Goal: Task Accomplishment & Management: Manage account settings

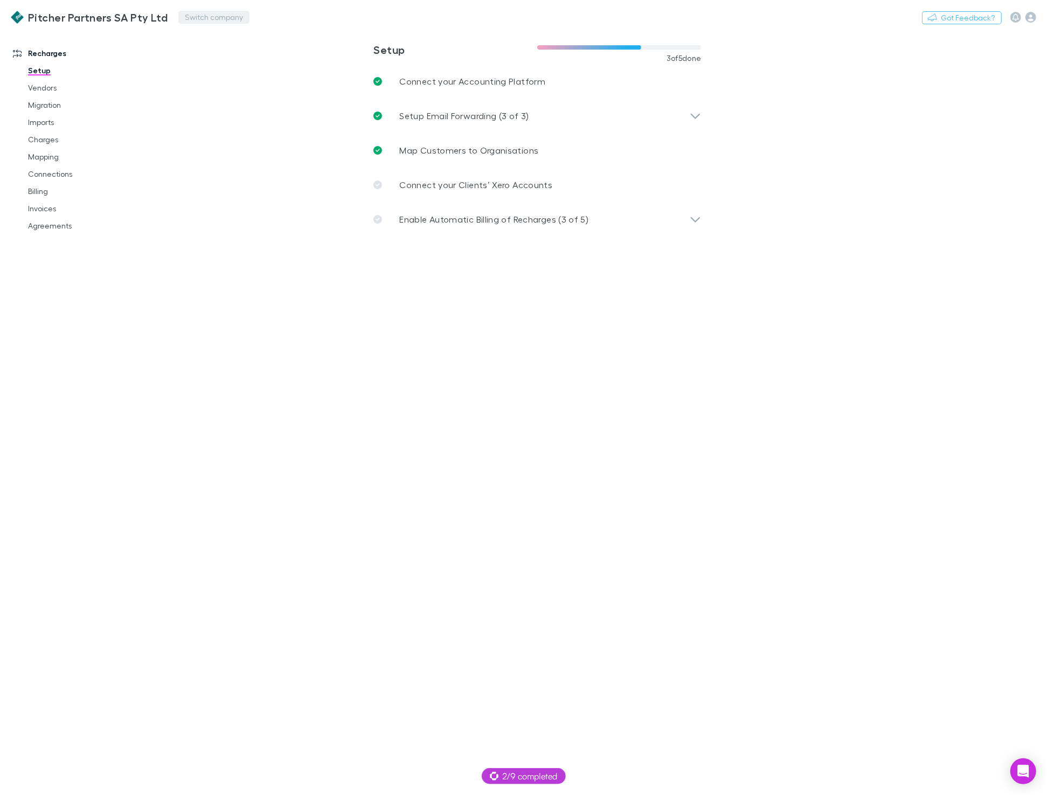
click at [189, 20] on button "Switch company" at bounding box center [213, 17] width 71 height 13
type input "***"
click at [203, 63] on p "BKB Accountants Ltd" at bounding box center [215, 64] width 87 height 13
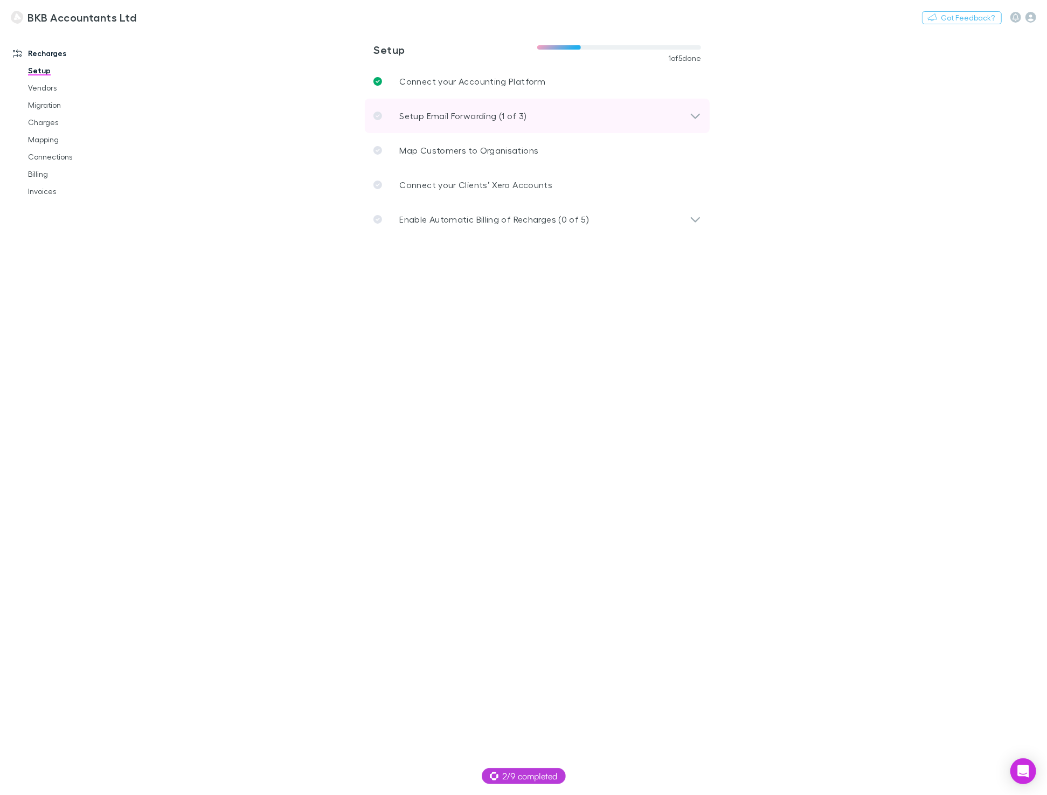
click at [416, 109] on p "Setup Email Forwarding (1 of 3)" at bounding box center [462, 115] width 127 height 13
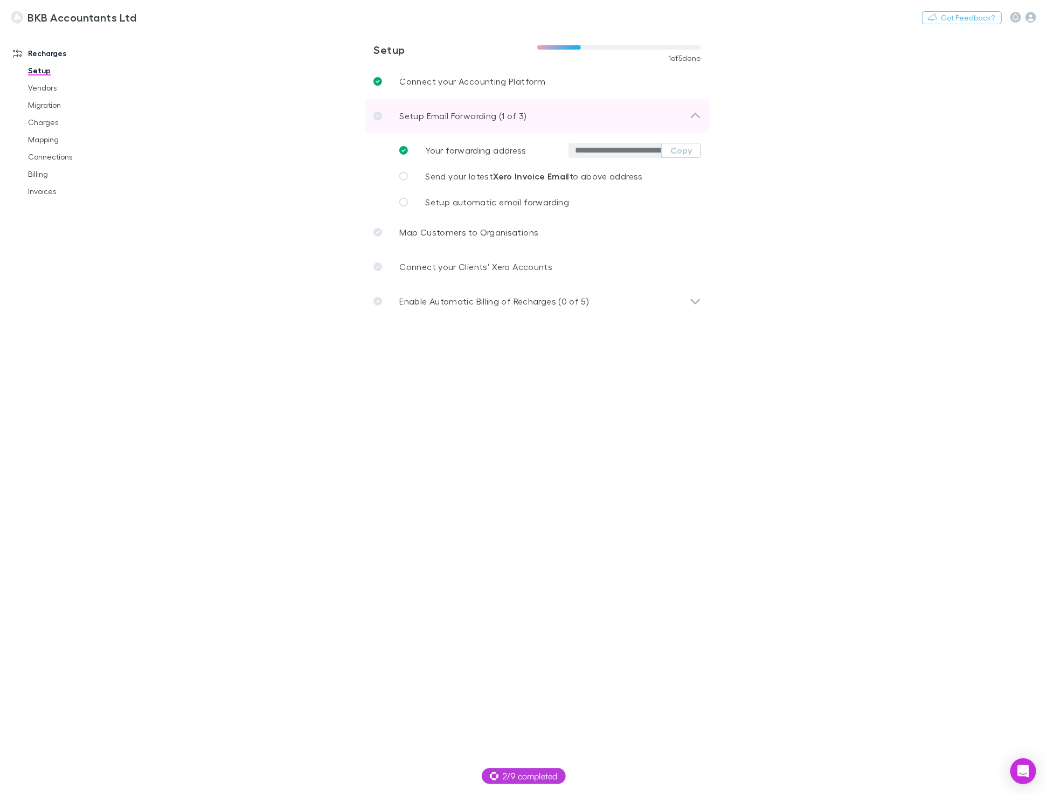
click at [411, 109] on p "Setup Email Forwarding (1 of 3)" at bounding box center [462, 115] width 127 height 13
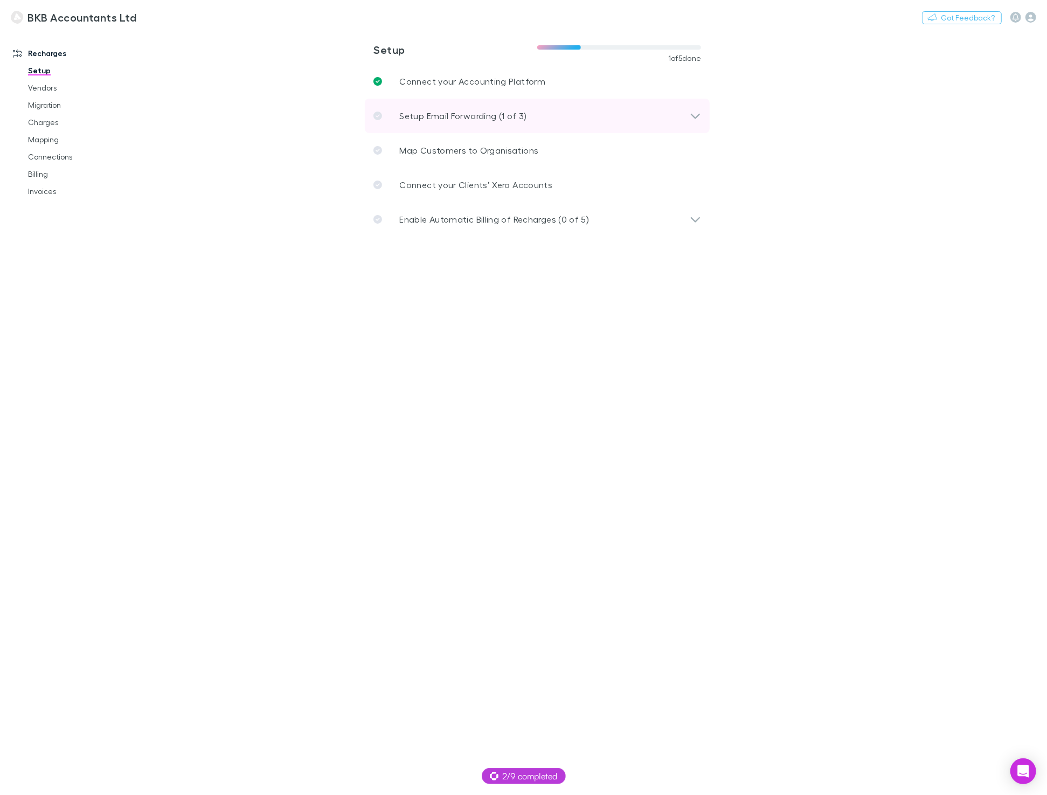
click at [385, 107] on div "Setup Email Forwarding (1 of 3)" at bounding box center [537, 116] width 345 height 34
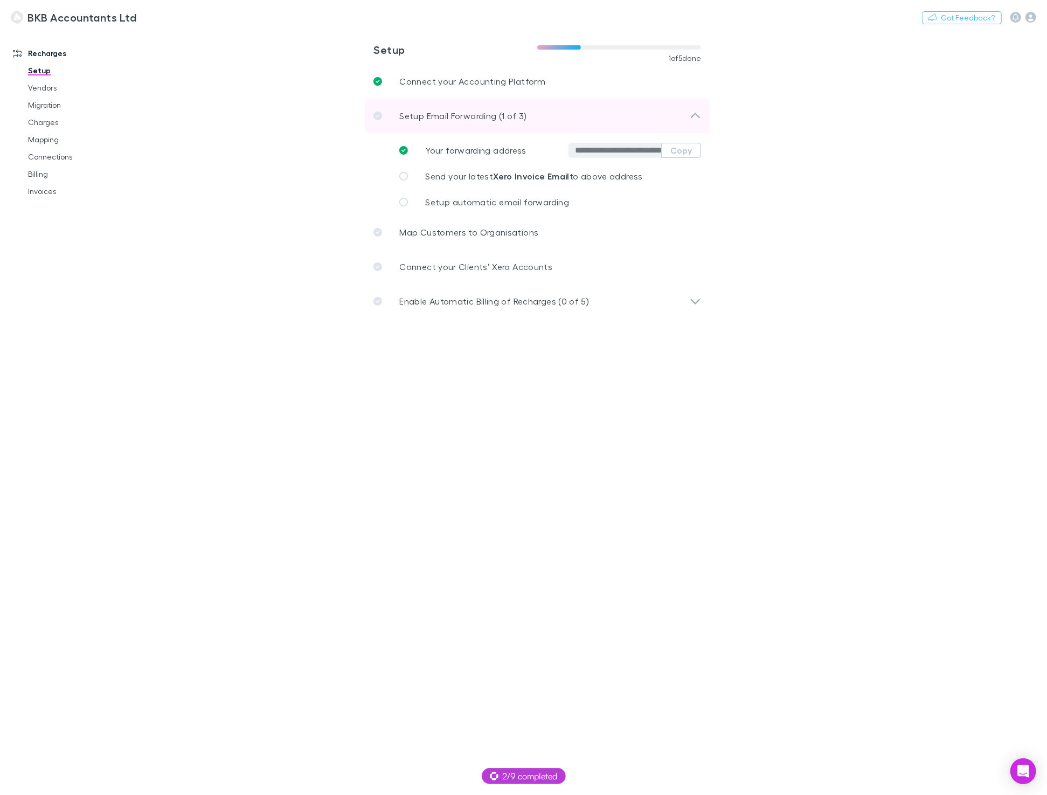
click at [385, 107] on div "Setup Email Forwarding (1 of 3)" at bounding box center [537, 116] width 345 height 34
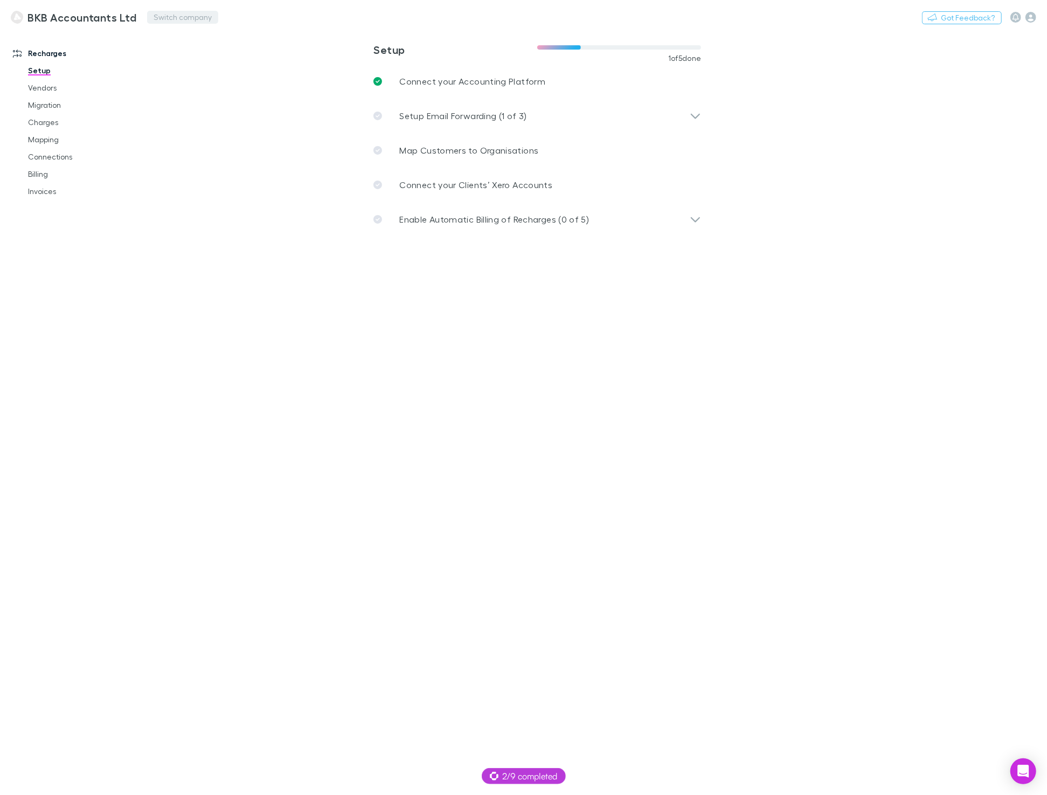
click at [192, 17] on button "Switch company" at bounding box center [182, 17] width 71 height 13
type input "*****"
click at [220, 61] on p "Pitcher Partners SA Pty Ltd" at bounding box center [209, 64] width 109 height 13
click at [56, 122] on link "Imports" at bounding box center [77, 122] width 121 height 17
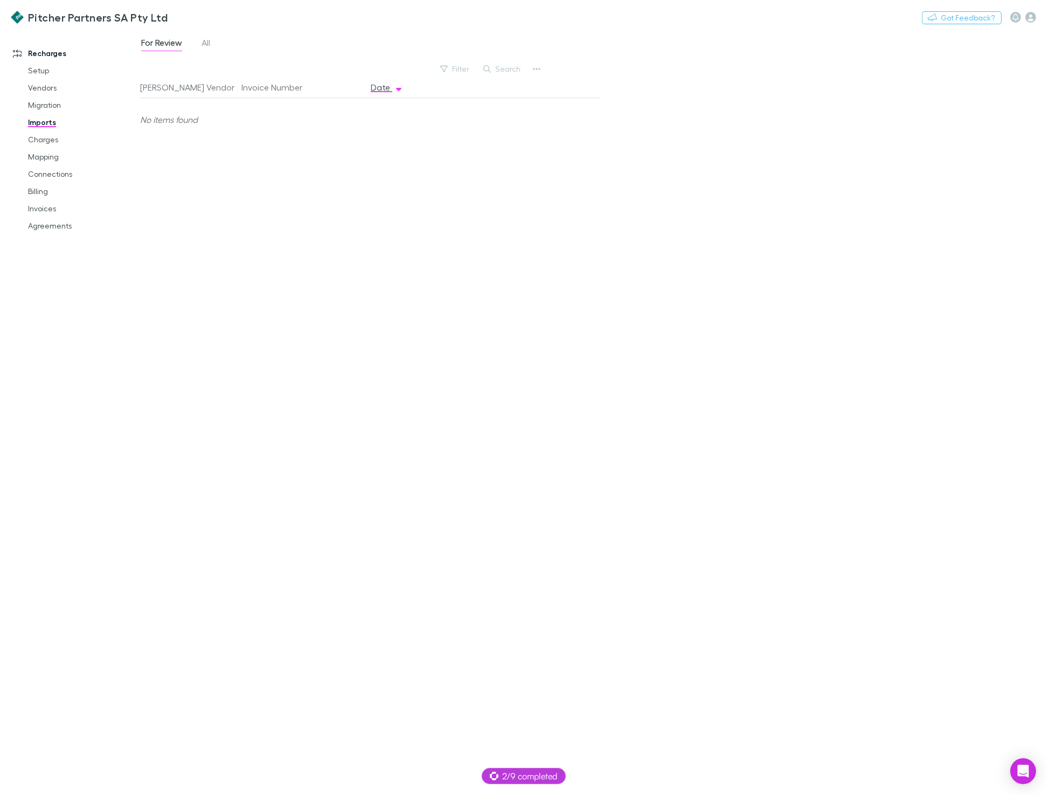
click at [215, 41] on div "For Review All" at bounding box center [180, 44] width 80 height 17
click at [213, 43] on div "For Review All" at bounding box center [180, 44] width 80 height 17
click at [209, 44] on span "All" at bounding box center [206, 44] width 9 height 14
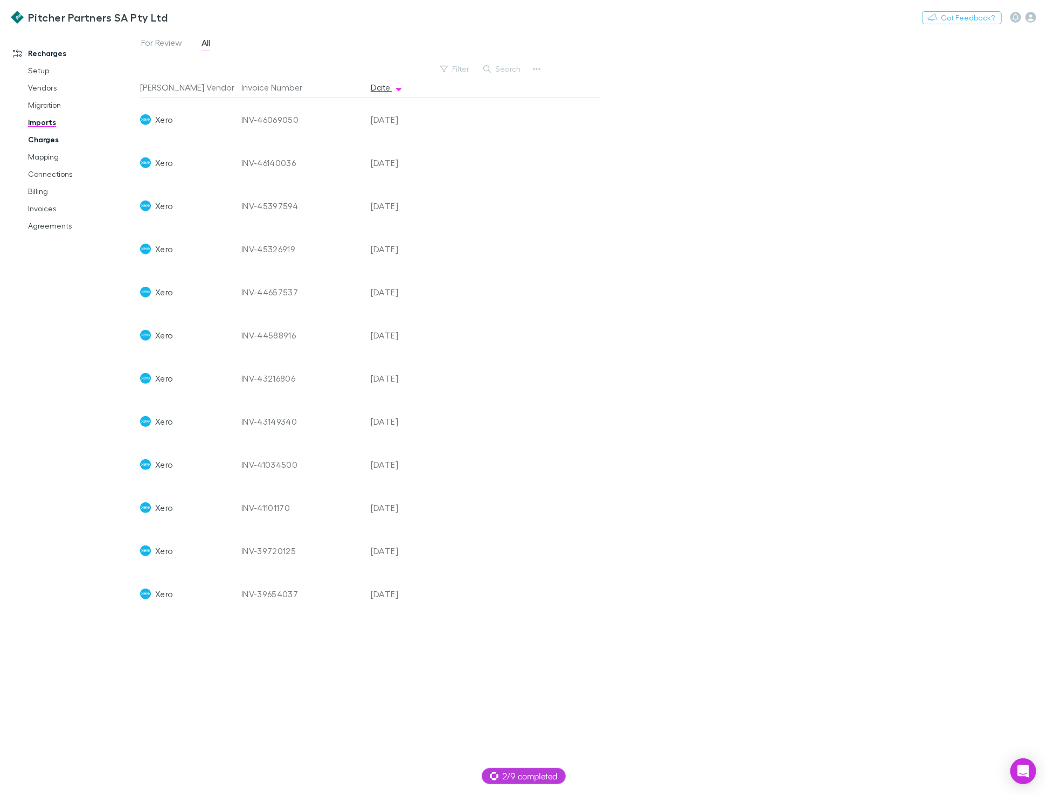
click at [44, 136] on link "Charges" at bounding box center [77, 139] width 121 height 17
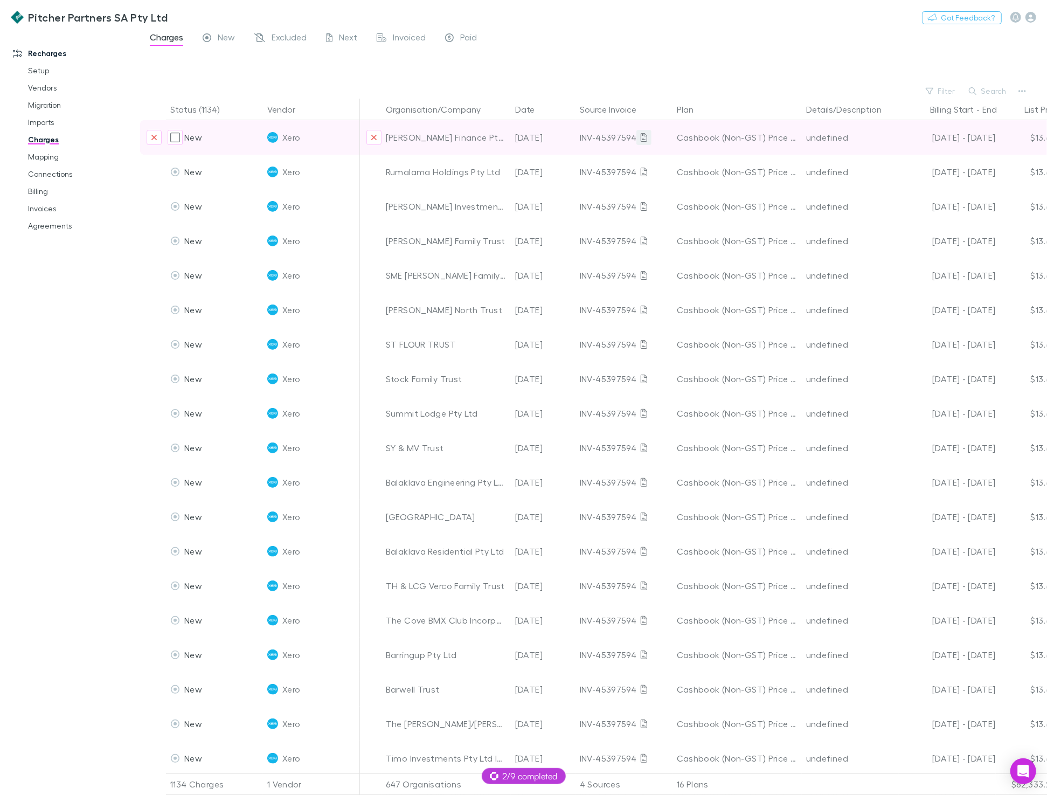
click at [644, 139] on icon at bounding box center [644, 137] width 6 height 9
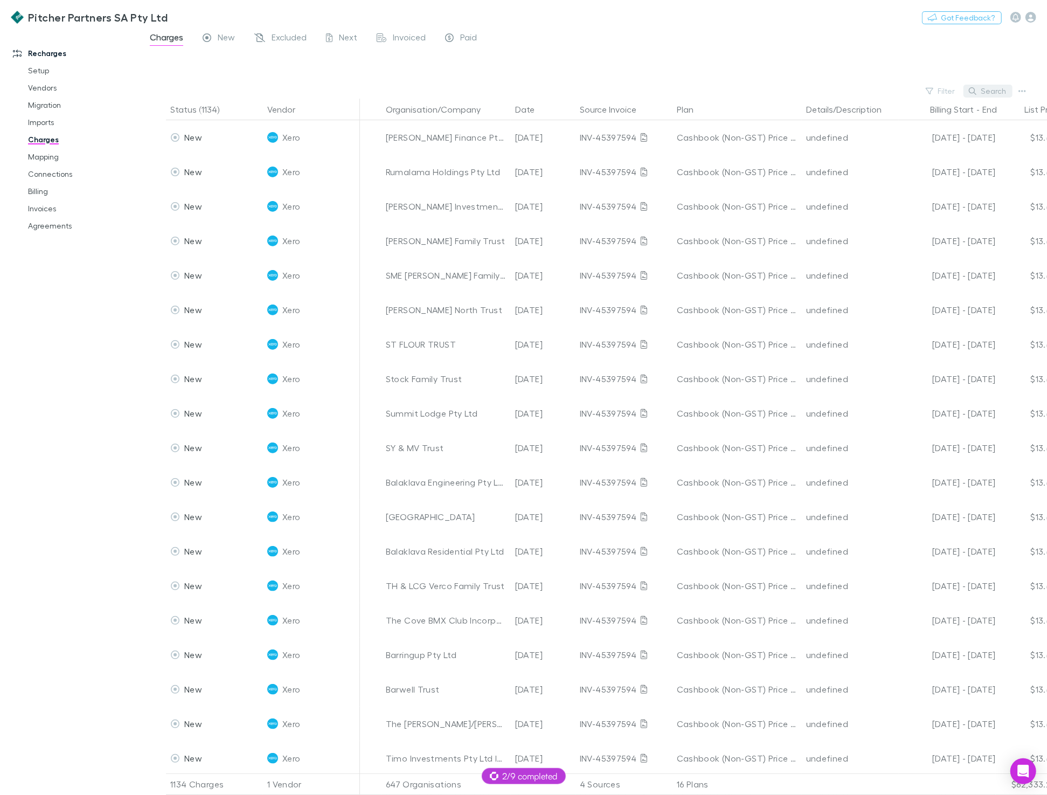
click at [974, 89] on icon "button" at bounding box center [973, 91] width 8 height 8
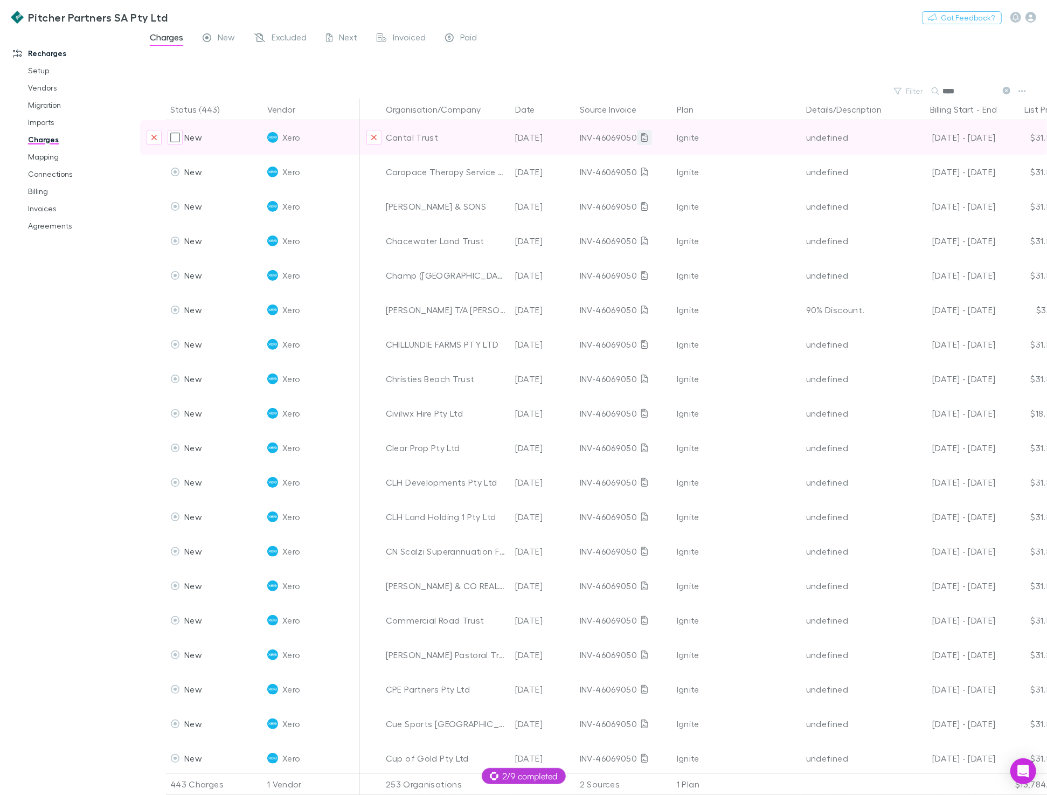
type input "****"
click at [646, 137] on icon at bounding box center [644, 137] width 6 height 9
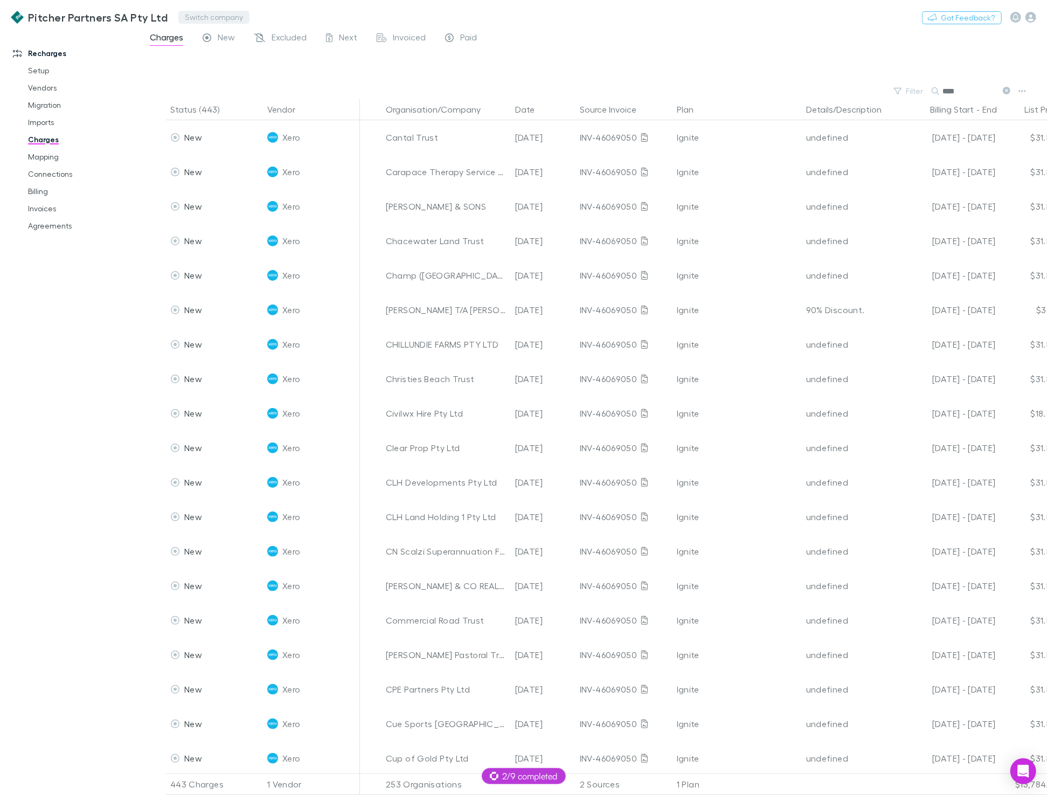
click at [198, 15] on button "Switch company" at bounding box center [213, 17] width 71 height 13
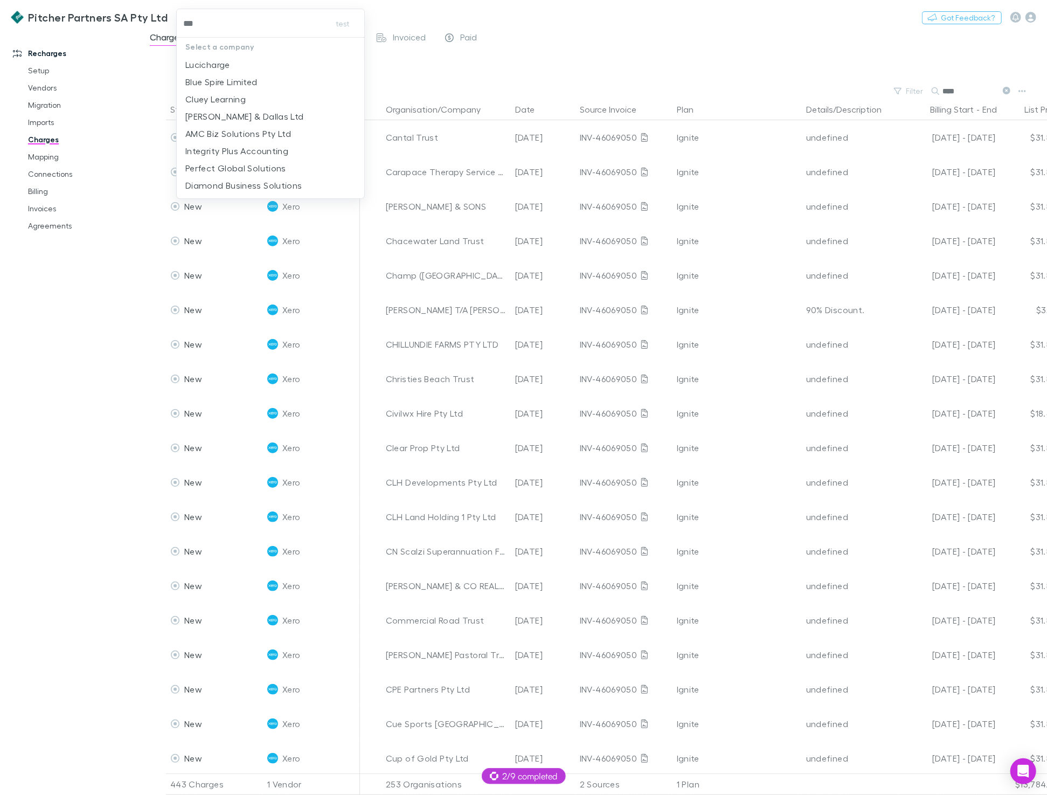
type input "****"
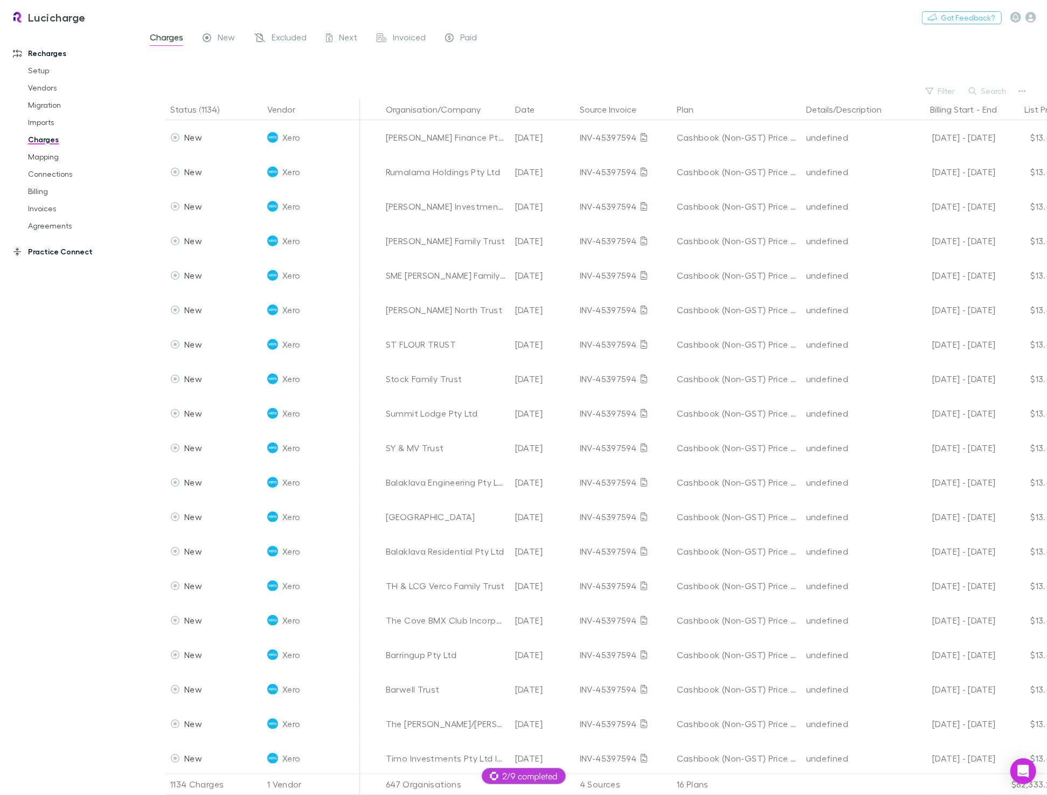
click at [57, 253] on link "Practice Connect" at bounding box center [70, 251] width 136 height 17
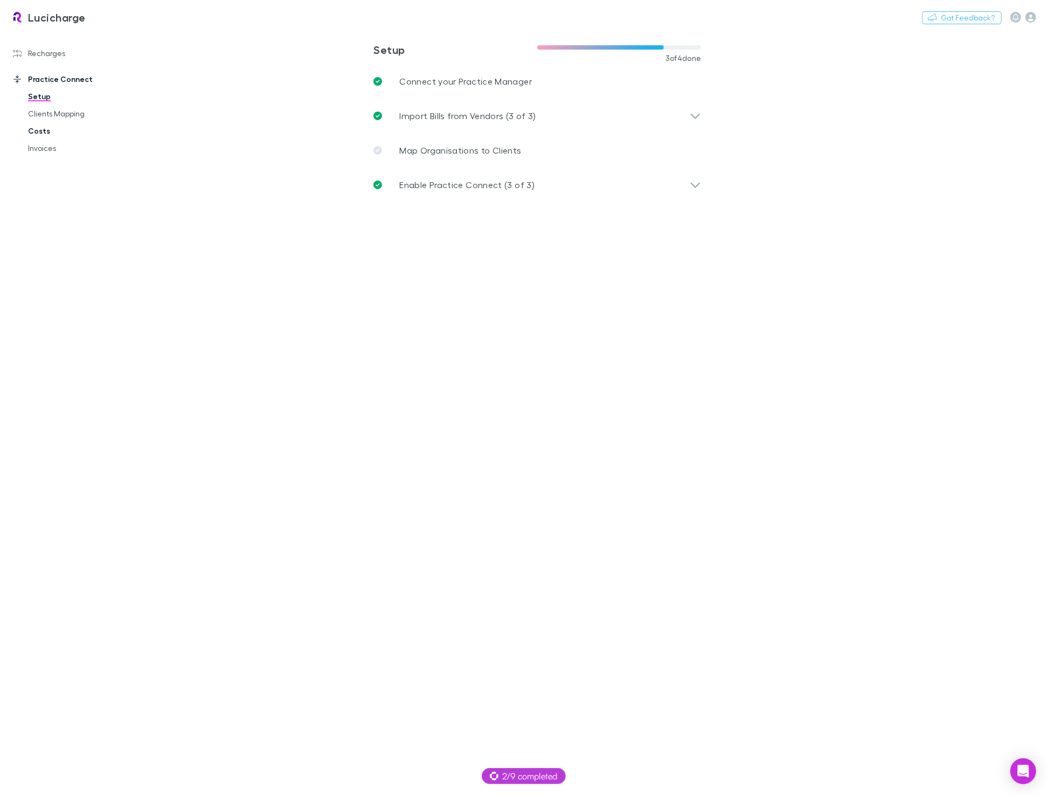
click at [47, 130] on link "Costs" at bounding box center [77, 130] width 121 height 17
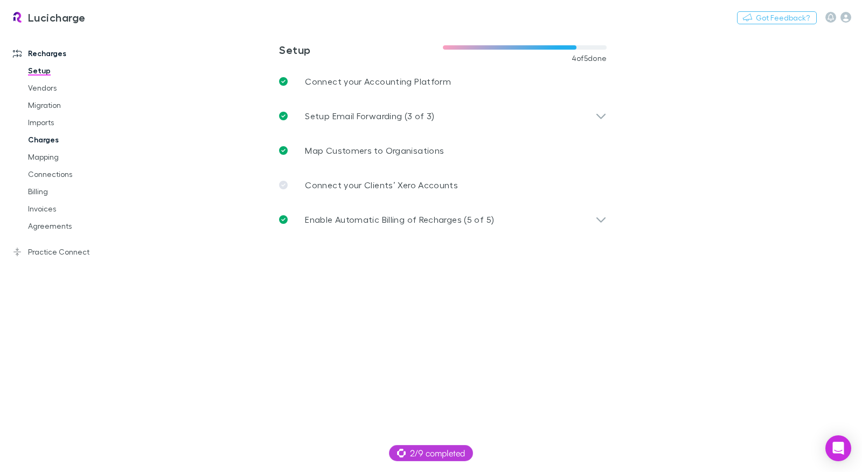
click at [46, 136] on link "Charges" at bounding box center [75, 139] width 117 height 17
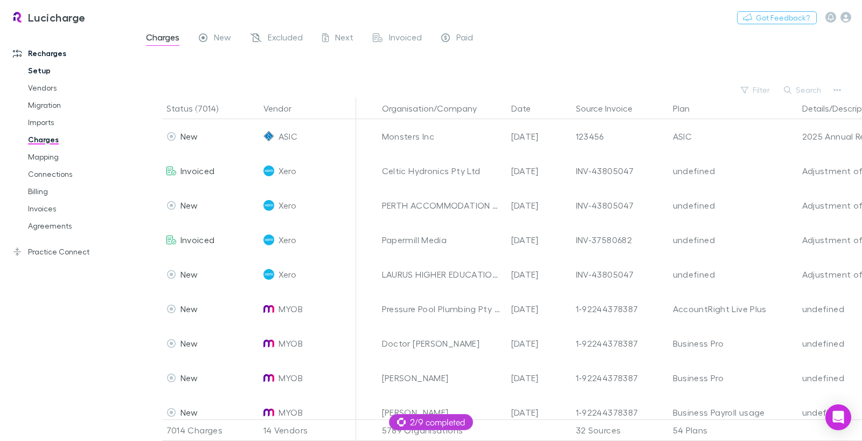
click at [37, 73] on link "Setup" at bounding box center [75, 70] width 117 height 17
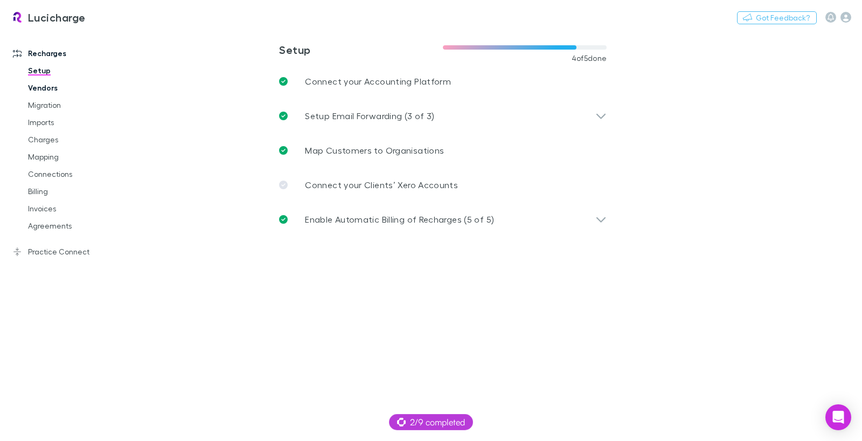
click at [47, 90] on link "Vendors" at bounding box center [75, 87] width 117 height 17
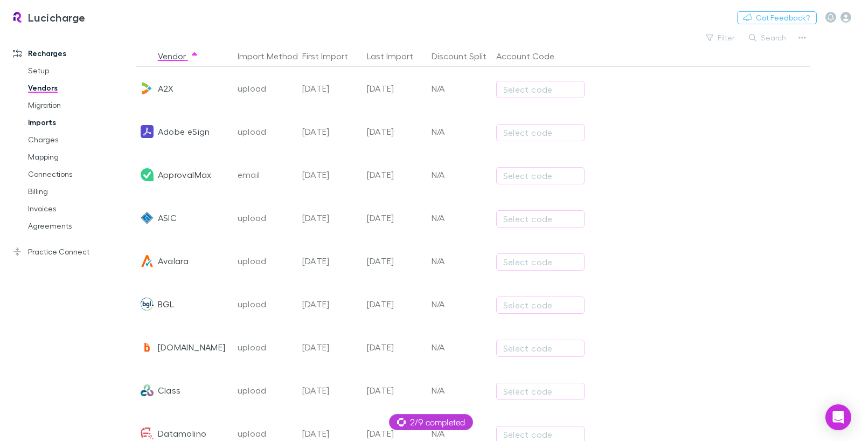
click at [26, 127] on link "Imports" at bounding box center [75, 122] width 117 height 17
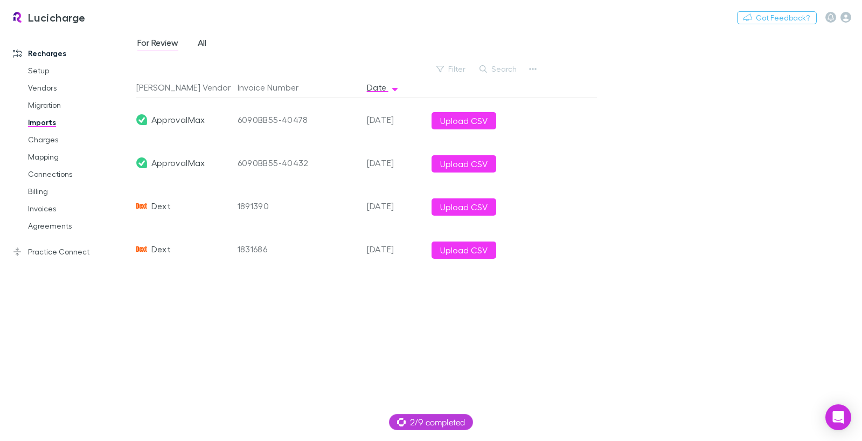
click at [209, 43] on div "For Review All" at bounding box center [176, 44] width 80 height 17
click at [203, 43] on span "All" at bounding box center [202, 44] width 9 height 14
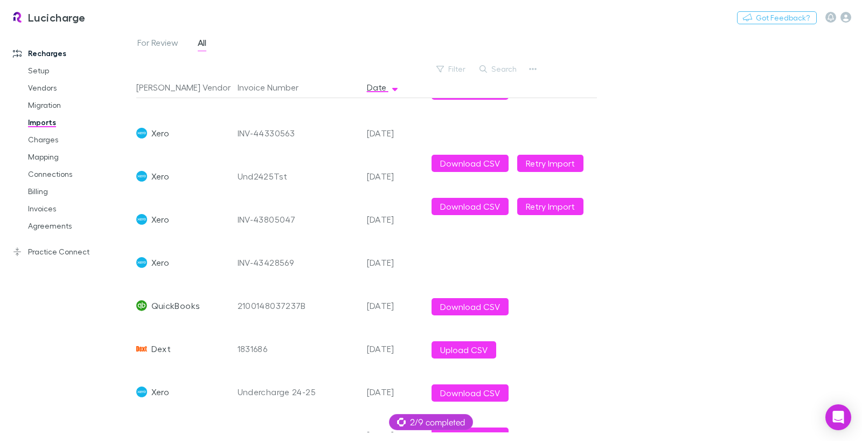
scroll to position [596, 0]
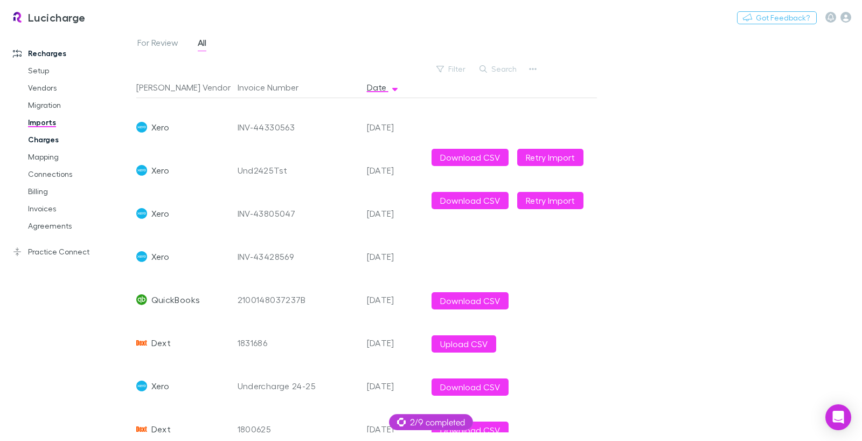
click at [46, 141] on link "Charges" at bounding box center [75, 139] width 117 height 17
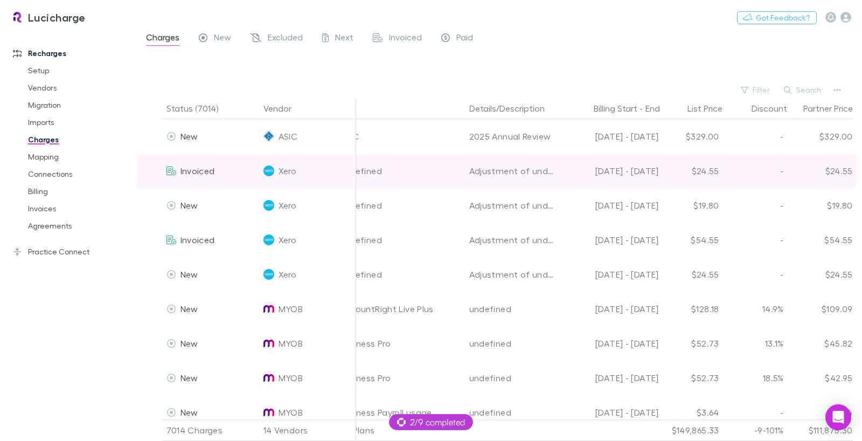
scroll to position [0, 368]
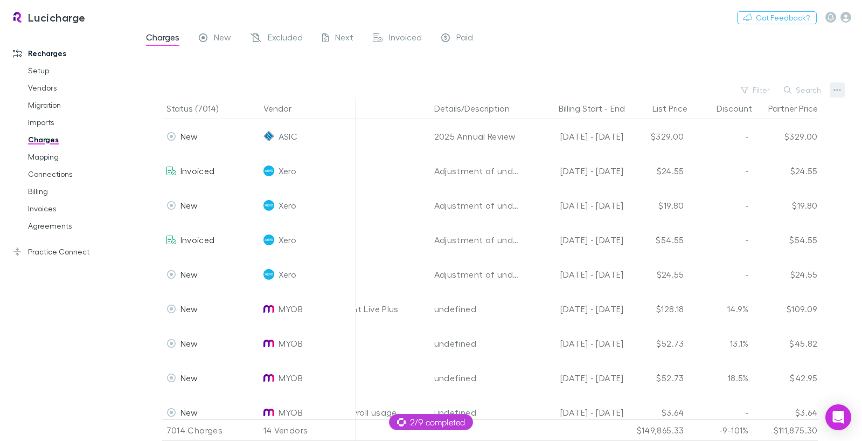
click at [835, 88] on icon "button" at bounding box center [838, 90] width 8 height 9
click at [837, 92] on div at bounding box center [431, 220] width 862 height 441
click at [835, 88] on icon "button" at bounding box center [838, 90] width 8 height 9
click at [742, 134] on p "Plan exclusions" at bounding box center [771, 131] width 131 height 13
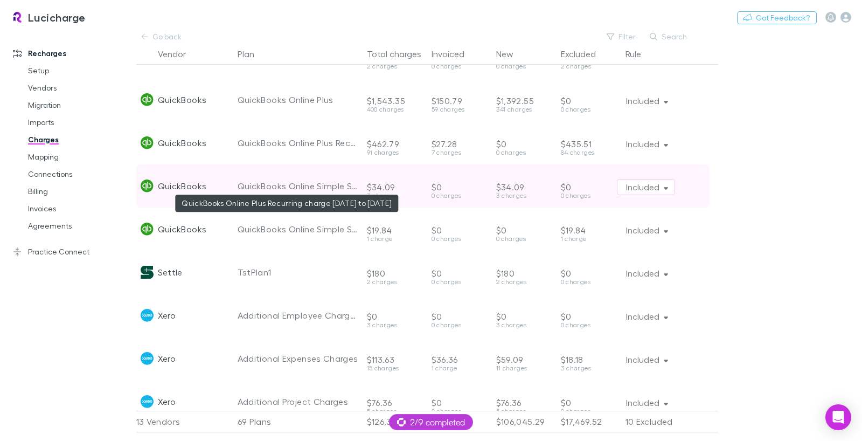
scroll to position [1240, 0]
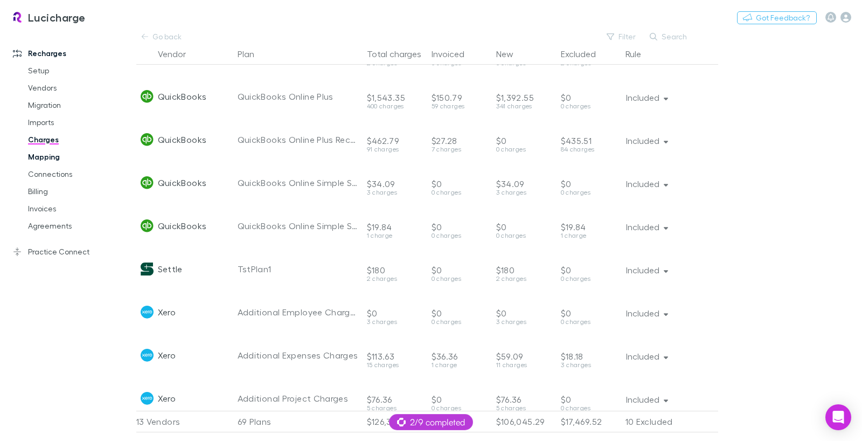
click at [55, 156] on link "Mapping" at bounding box center [75, 156] width 117 height 17
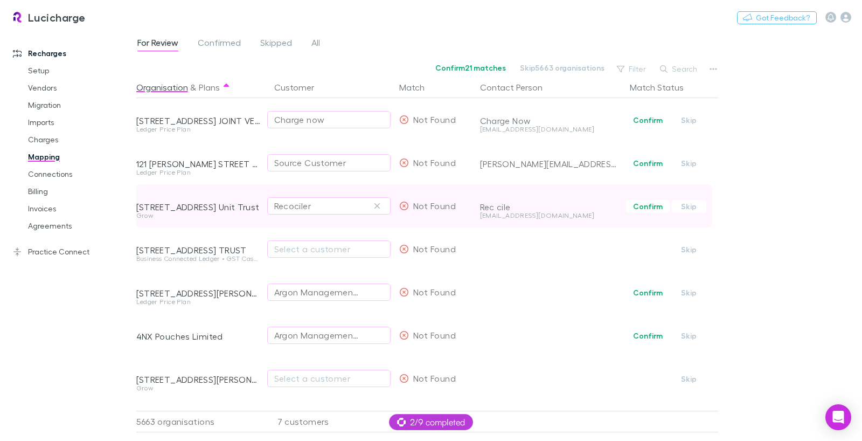
scroll to position [103, 0]
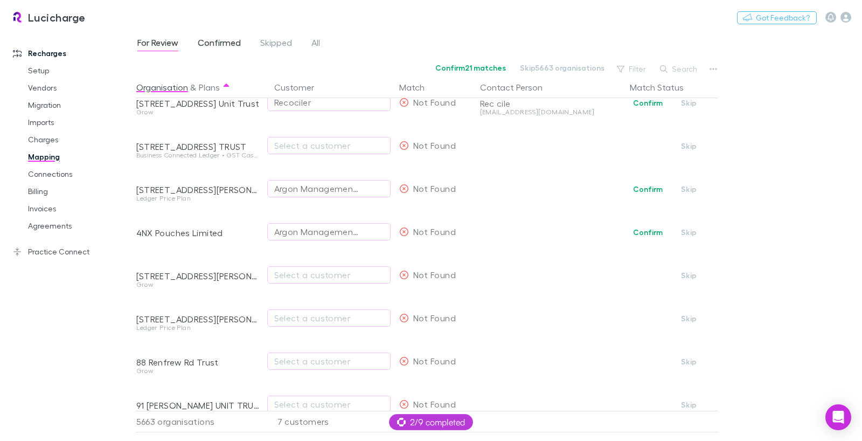
click at [222, 43] on span "Confirmed" at bounding box center [219, 44] width 43 height 14
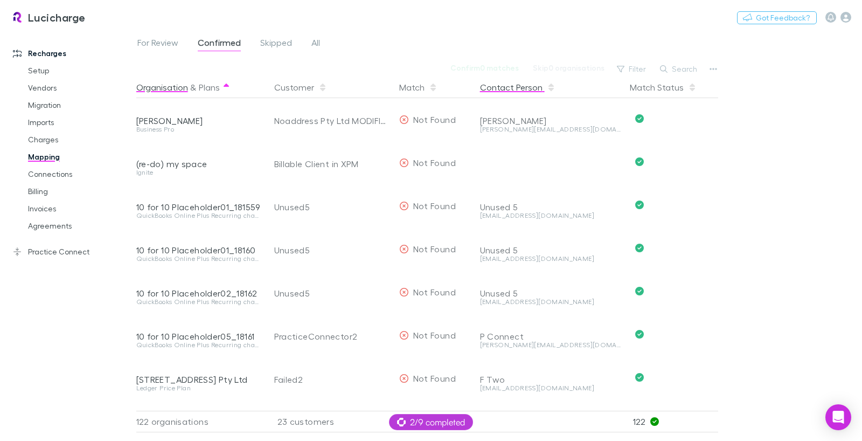
click at [534, 88] on button "Contact Person" at bounding box center [517, 88] width 75 height 22
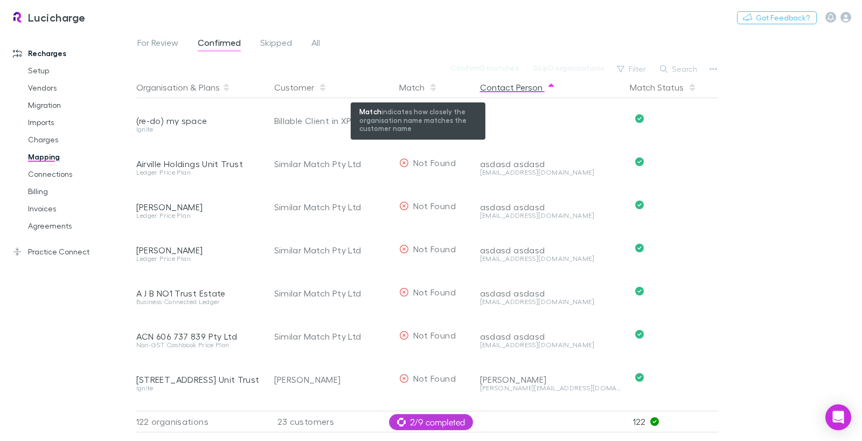
drag, startPoint x: 413, startPoint y: 88, endPoint x: 397, endPoint y: 87, distance: 15.7
click at [413, 88] on div "Match" at bounding box center [418, 88] width 38 height 22
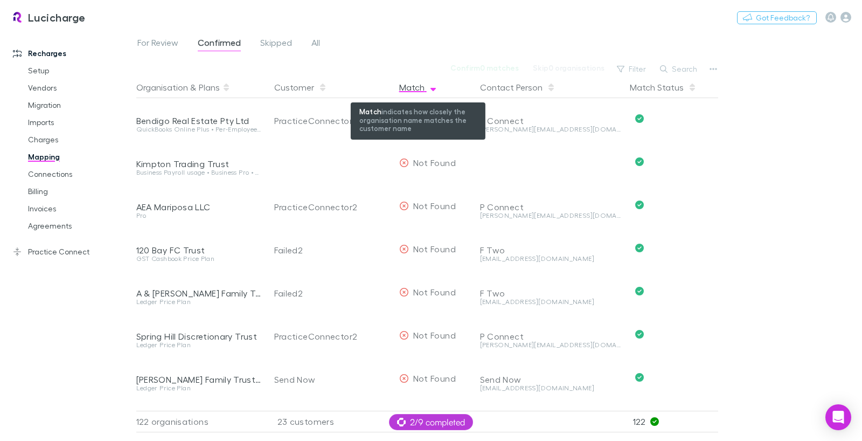
drag, startPoint x: 418, startPoint y: 92, endPoint x: 375, endPoint y: 88, distance: 43.3
click at [418, 92] on div "Match" at bounding box center [418, 88] width 38 height 22
click at [430, 89] on span "button" at bounding box center [433, 87] width 9 height 9
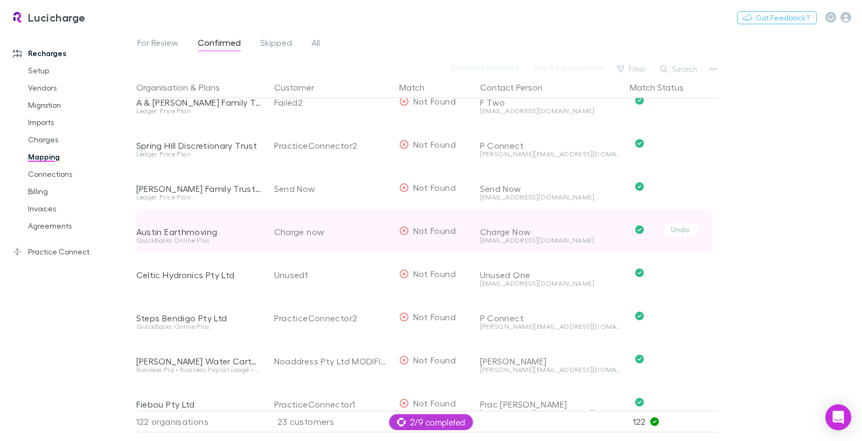
scroll to position [196, 0]
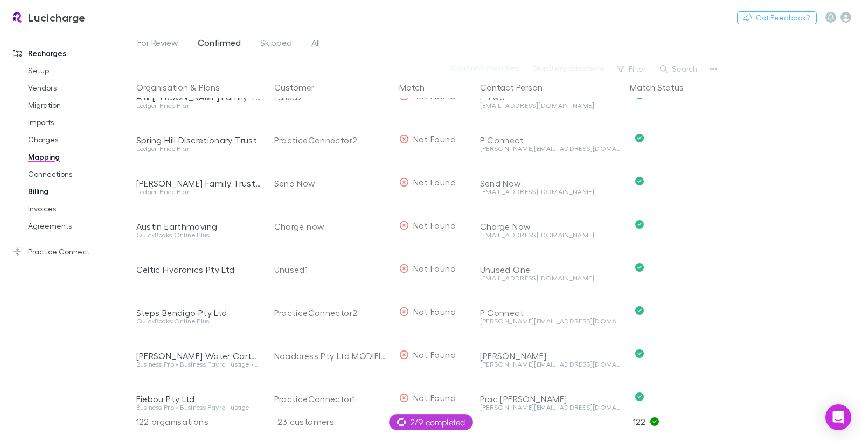
click at [42, 192] on link "Billing" at bounding box center [75, 191] width 117 height 17
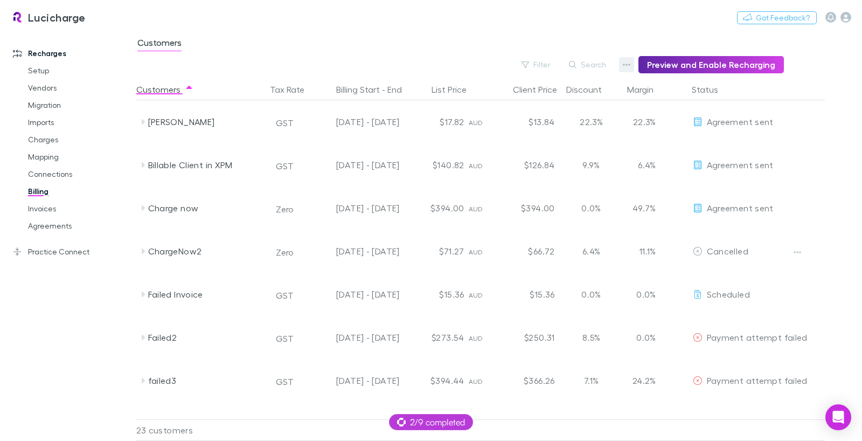
click at [627, 69] on button "button" at bounding box center [626, 64] width 15 height 15
click at [529, 105] on p "Discount Split" at bounding box center [565, 99] width 131 height 13
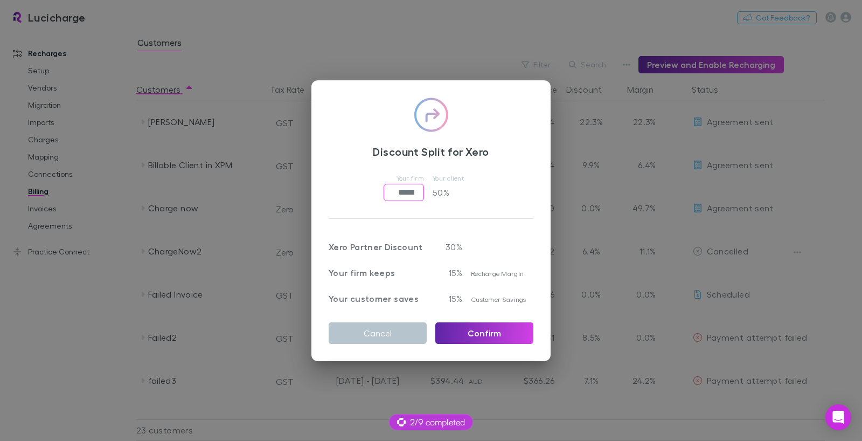
drag, startPoint x: 399, startPoint y: 194, endPoint x: 371, endPoint y: 194, distance: 27.5
click at [371, 194] on div "Your firm ***** ​ Your client 50 %" at bounding box center [431, 186] width 205 height 30
type input "*****"
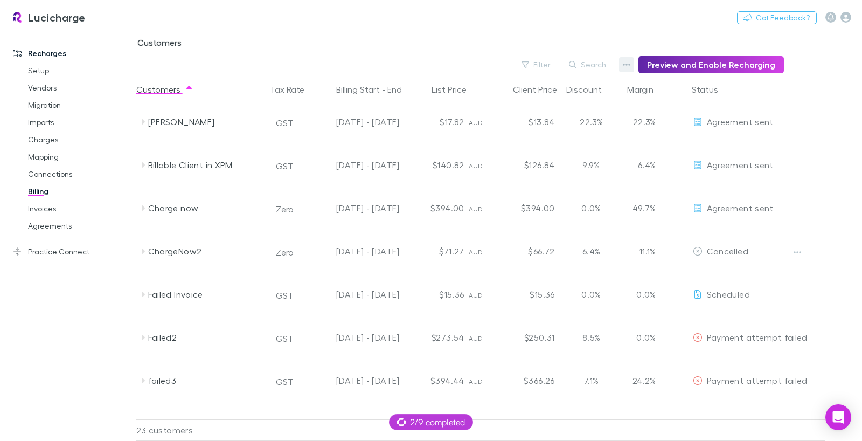
click at [631, 62] on icon "button" at bounding box center [627, 64] width 8 height 9
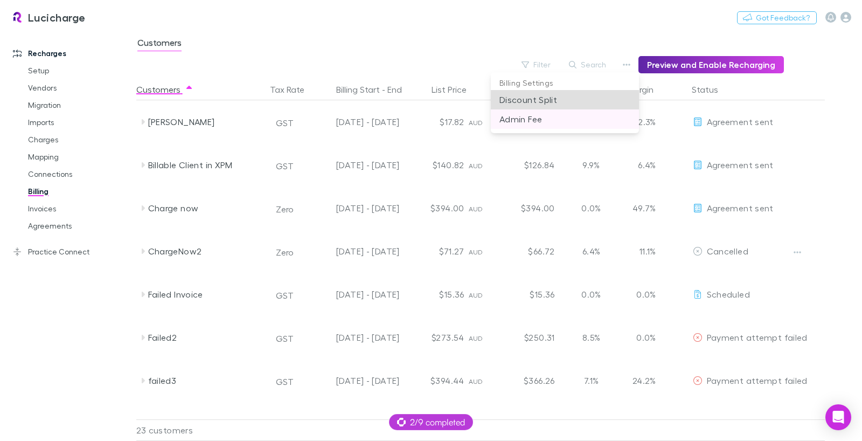
click at [521, 117] on p "Admin Fee" at bounding box center [565, 119] width 131 height 13
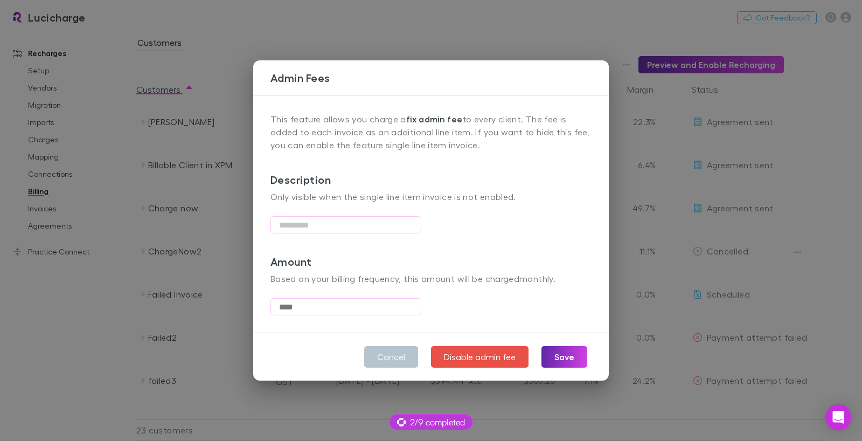
click at [507, 43] on div "Admin Fees This feature allows you charge a fix admin fee to every client. The …" at bounding box center [431, 220] width 862 height 441
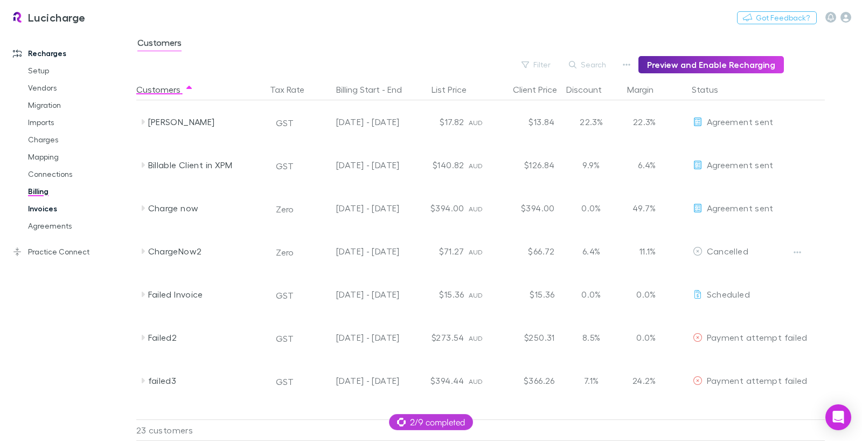
click at [53, 207] on link "Invoices" at bounding box center [75, 208] width 117 height 17
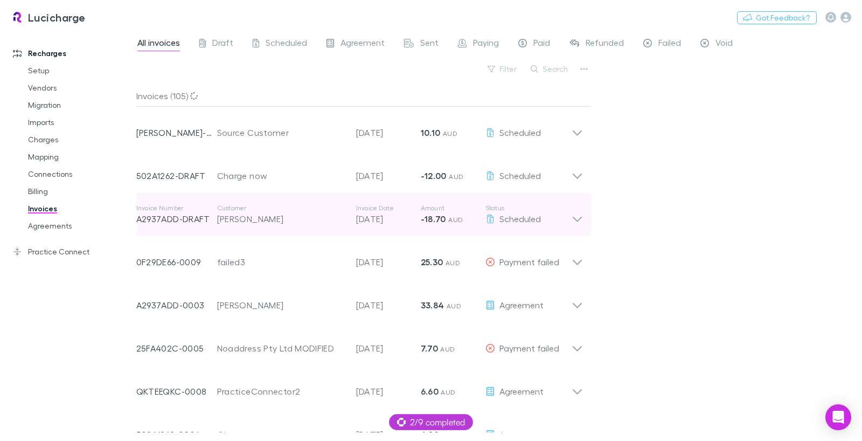
click at [239, 222] on div "[PERSON_NAME]" at bounding box center [281, 218] width 128 height 13
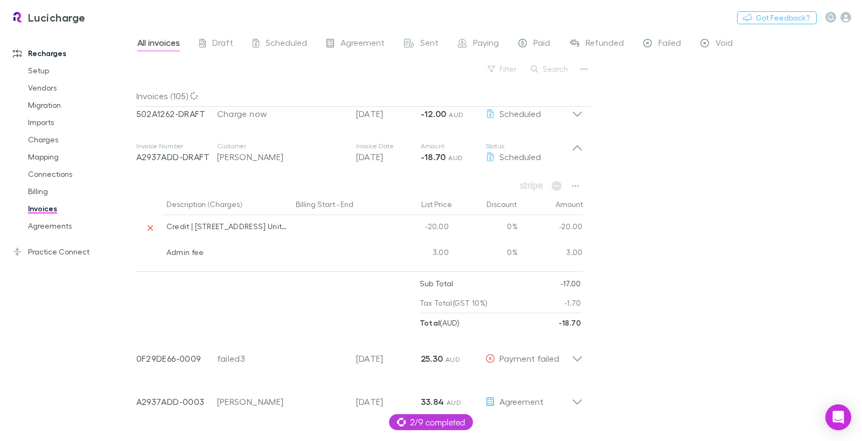
scroll to position [64, 0]
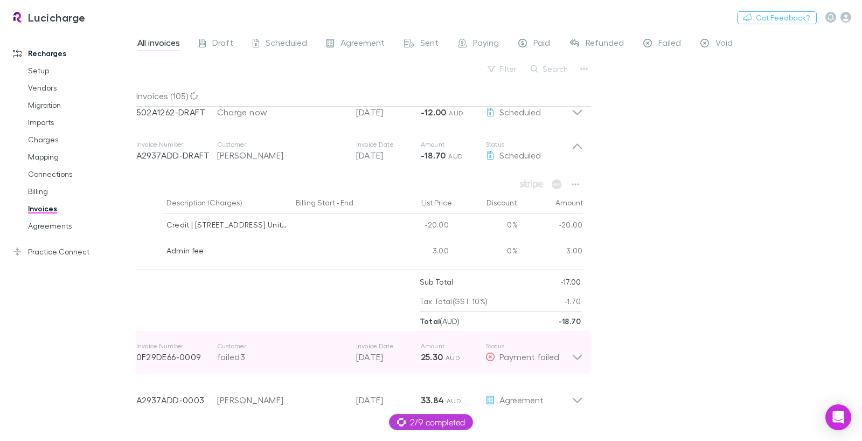
drag, startPoint x: 237, startPoint y: 353, endPoint x: 241, endPoint y: 342, distance: 11.6
click at [238, 353] on div "failed3" at bounding box center [281, 356] width 128 height 13
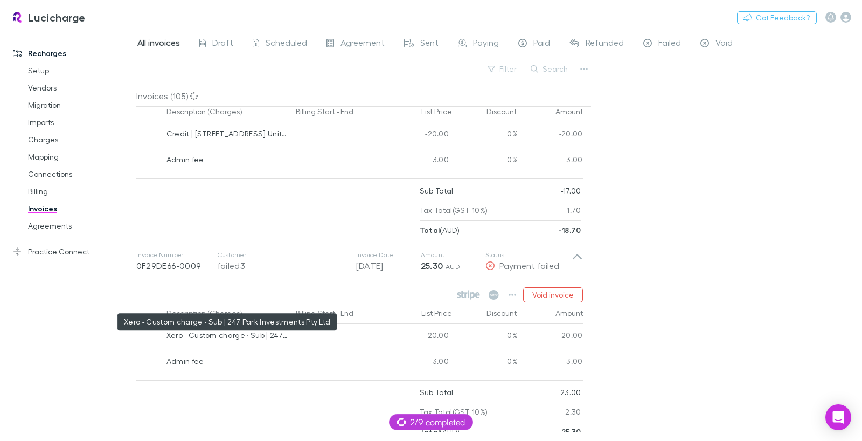
scroll to position [203, 0]
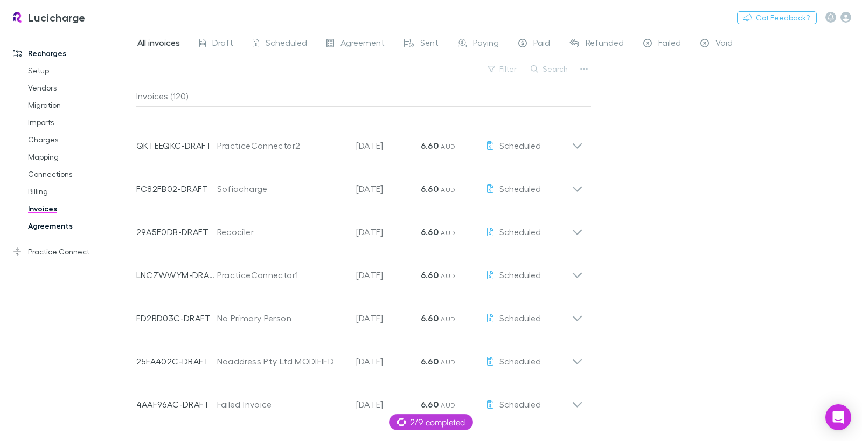
click at [58, 226] on link "Agreements" at bounding box center [75, 225] width 117 height 17
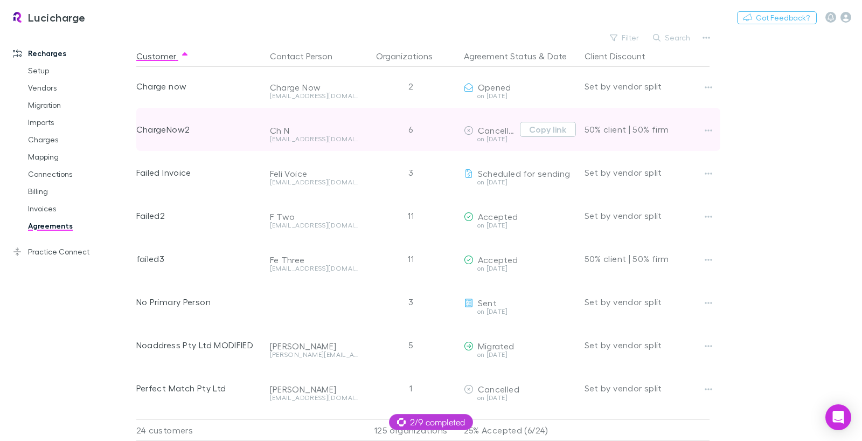
scroll to position [101, 0]
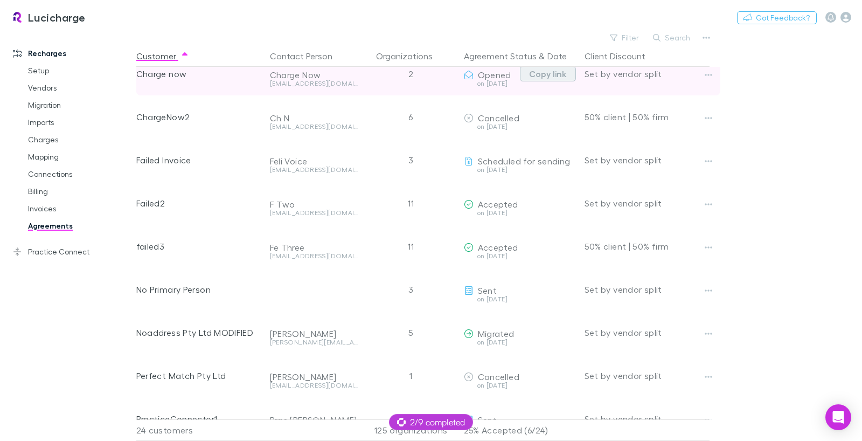
click at [543, 74] on button "Copy link" at bounding box center [548, 73] width 56 height 15
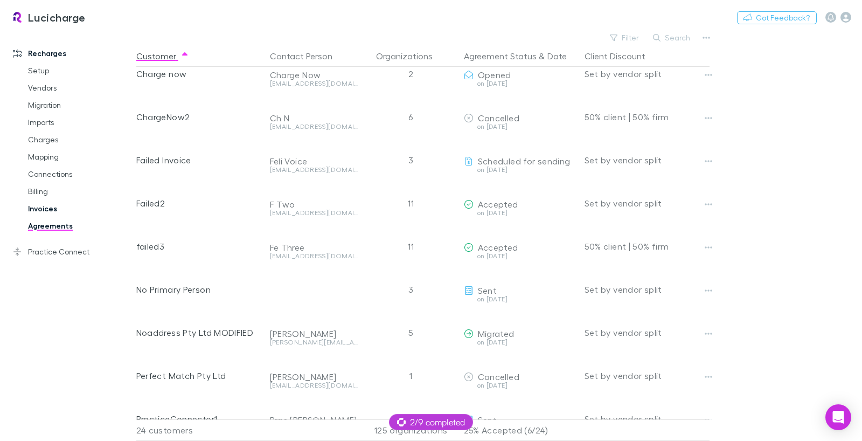
click at [56, 212] on link "Invoices" at bounding box center [75, 208] width 117 height 17
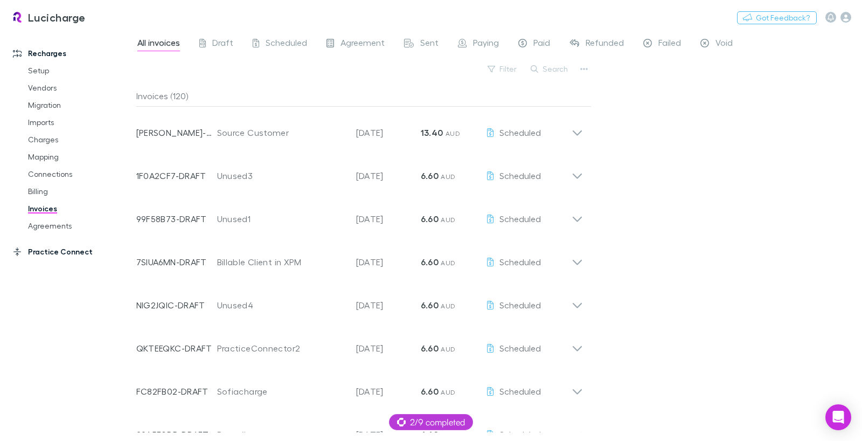
click at [57, 251] on link "Practice Connect" at bounding box center [68, 251] width 132 height 17
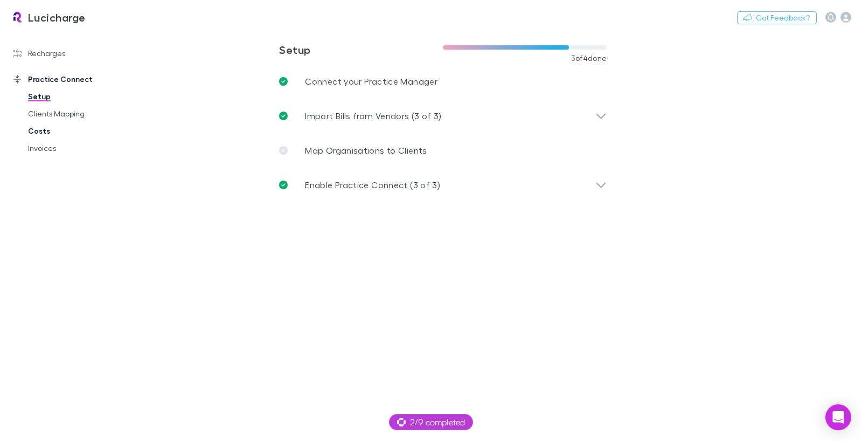
drag, startPoint x: 35, startPoint y: 129, endPoint x: 65, endPoint y: 136, distance: 30.9
click at [35, 129] on link "Costs" at bounding box center [75, 130] width 117 height 17
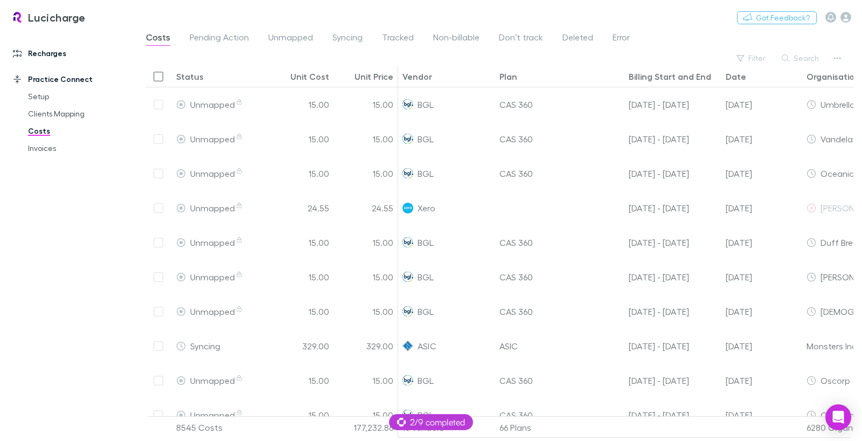
click at [35, 51] on link "Recharges" at bounding box center [68, 53] width 132 height 17
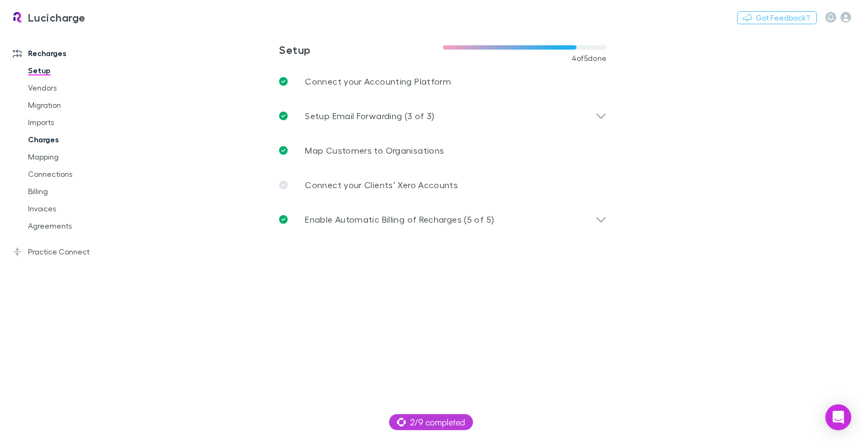
click at [45, 141] on link "Charges" at bounding box center [75, 139] width 117 height 17
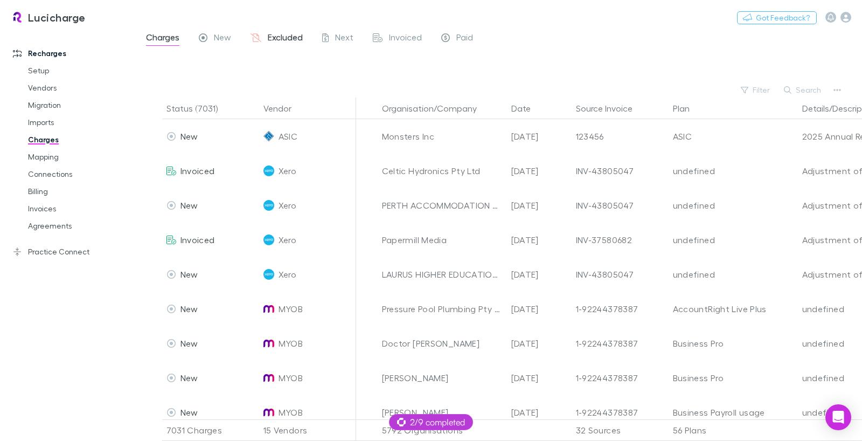
click at [293, 39] on span "Excluded" at bounding box center [285, 39] width 35 height 14
click at [288, 39] on span "Excluded" at bounding box center [285, 39] width 35 height 14
click at [270, 36] on span "Excluded" at bounding box center [285, 39] width 35 height 14
click at [281, 36] on span "Excluded" at bounding box center [285, 39] width 35 height 14
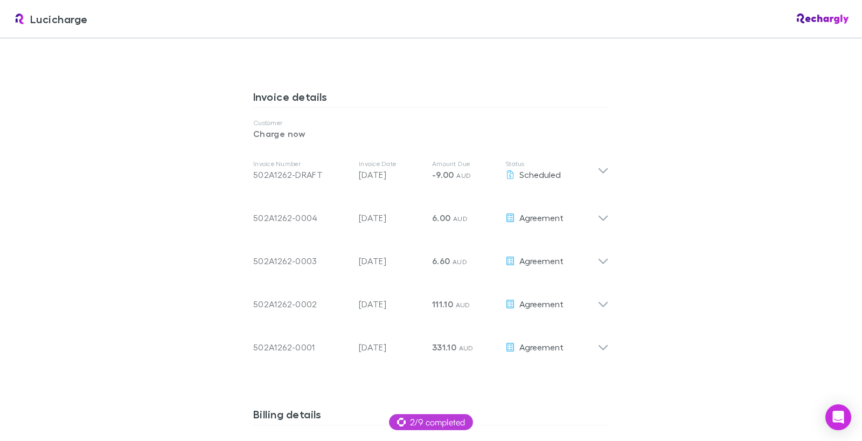
scroll to position [502, 0]
